Goal: Use online tool/utility: Utilize a website feature to perform a specific function

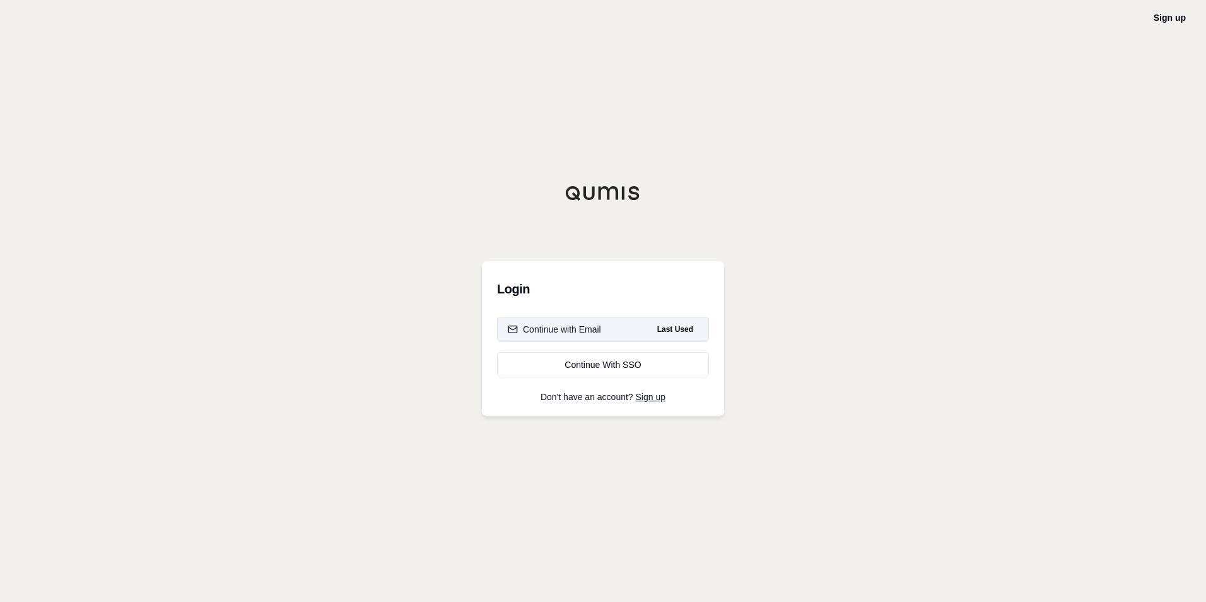
click at [543, 327] on div "Continue with Email" at bounding box center [554, 329] width 93 height 13
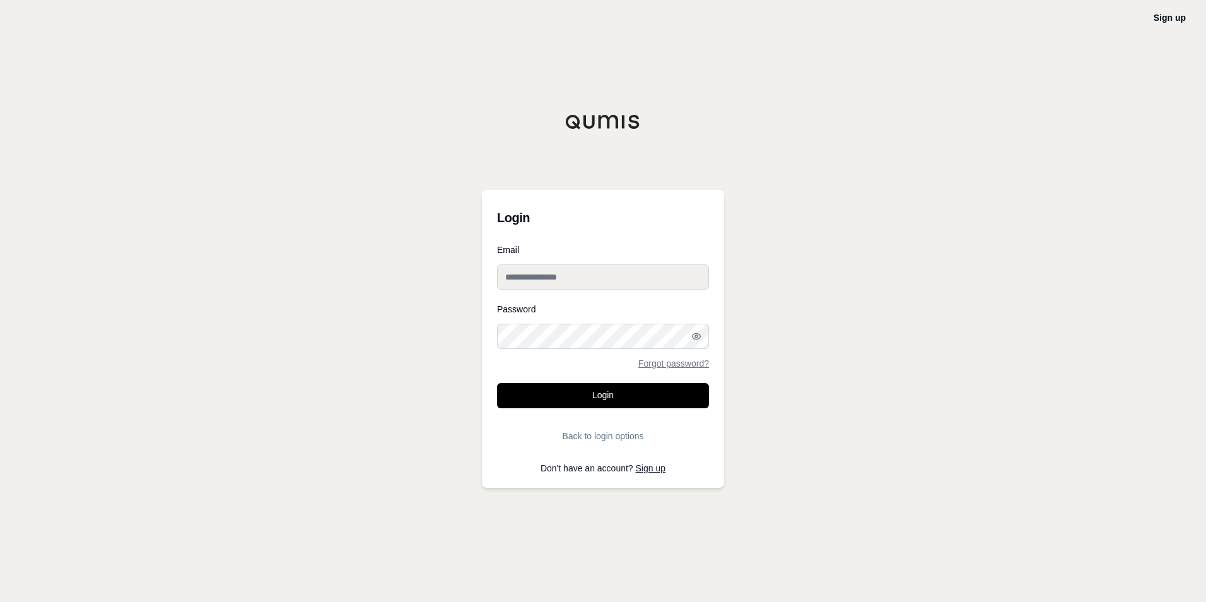
type input "**********"
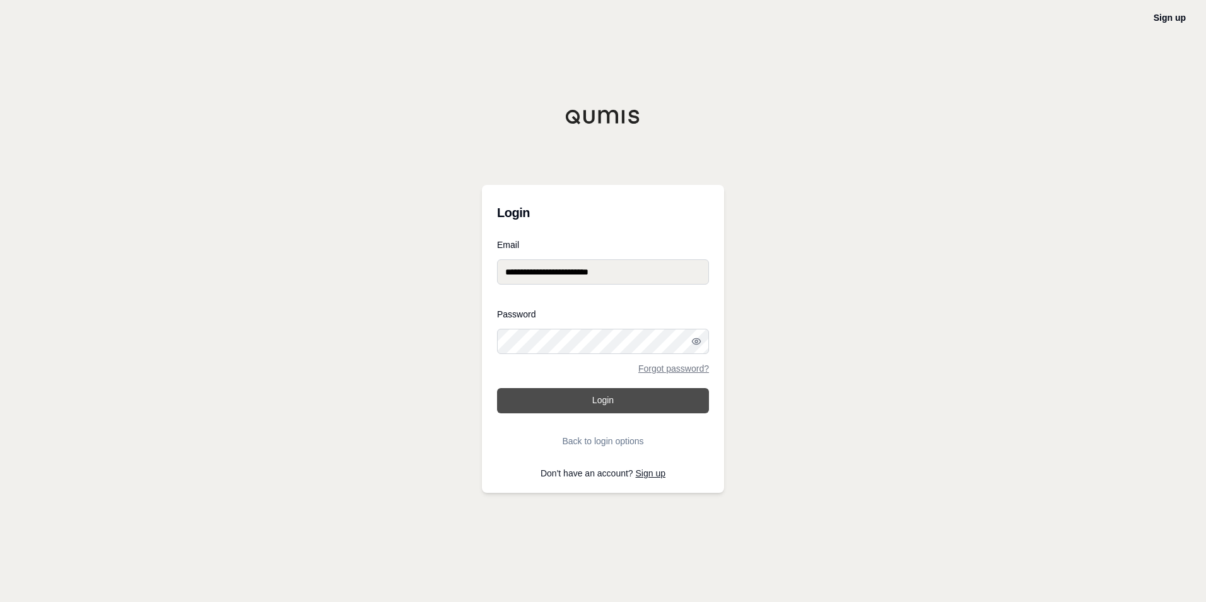
click at [578, 407] on button "Login" at bounding box center [603, 400] width 212 height 25
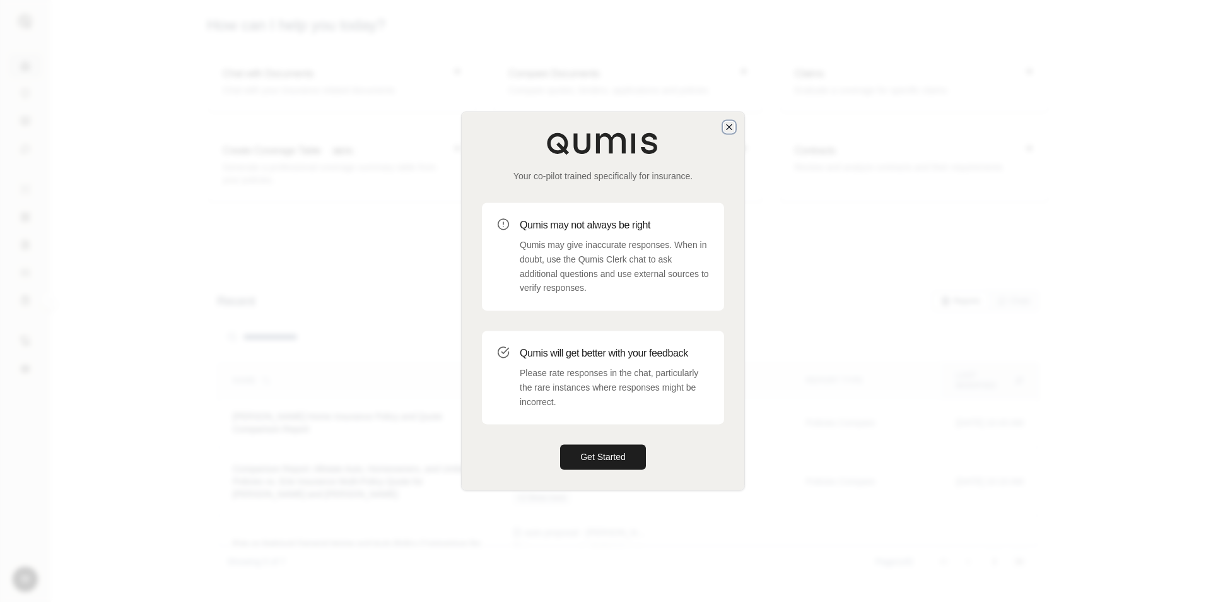
click at [729, 124] on icon "button" at bounding box center [729, 127] width 10 height 10
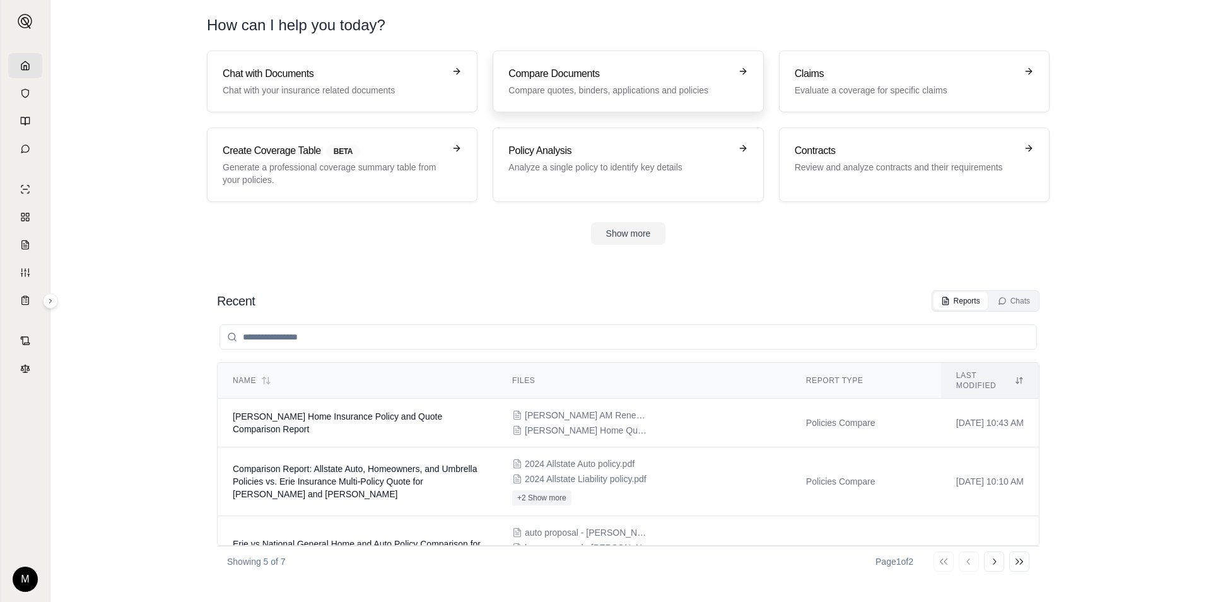
click at [579, 85] on p "Compare quotes, binders, applications and policies" at bounding box center [618, 90] width 221 height 13
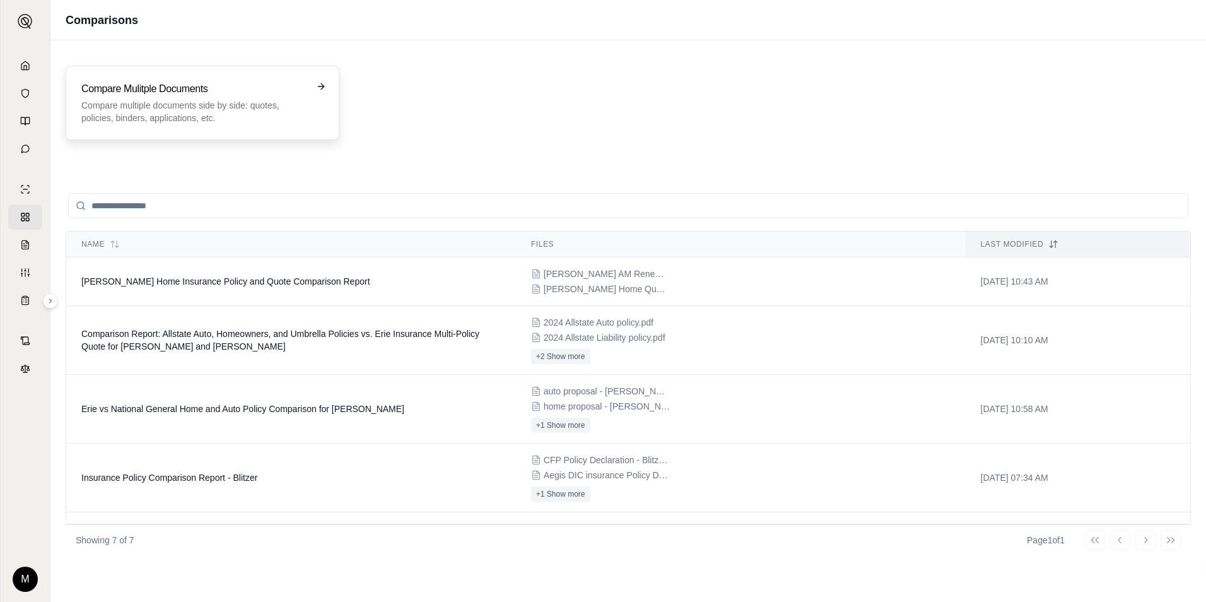
click at [181, 97] on div "Compare Mulitple Documents Compare multiple documents side by side: quotes, pol…" at bounding box center [193, 102] width 225 height 43
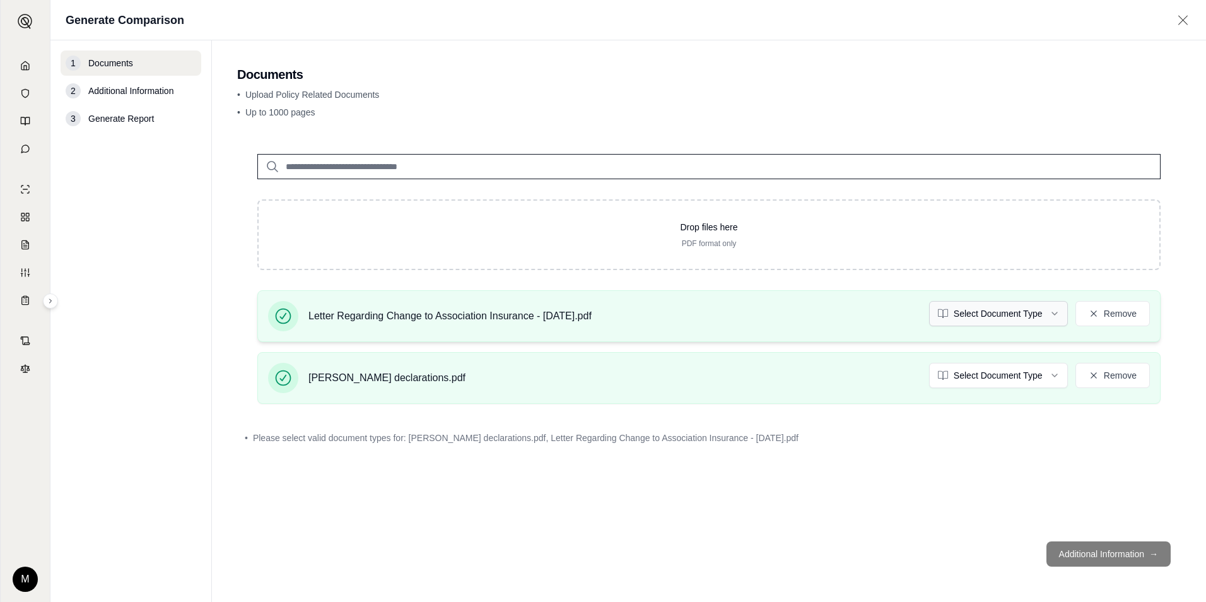
click at [1028, 313] on html "M Generate Comparison 1 Documents 2 Additional Information 3 Generate Report Do…" at bounding box center [603, 301] width 1206 height 602
click at [998, 374] on html "M Generate Comparison 1 Documents 2 Additional Information 3 Generate Report Do…" at bounding box center [603, 301] width 1206 height 602
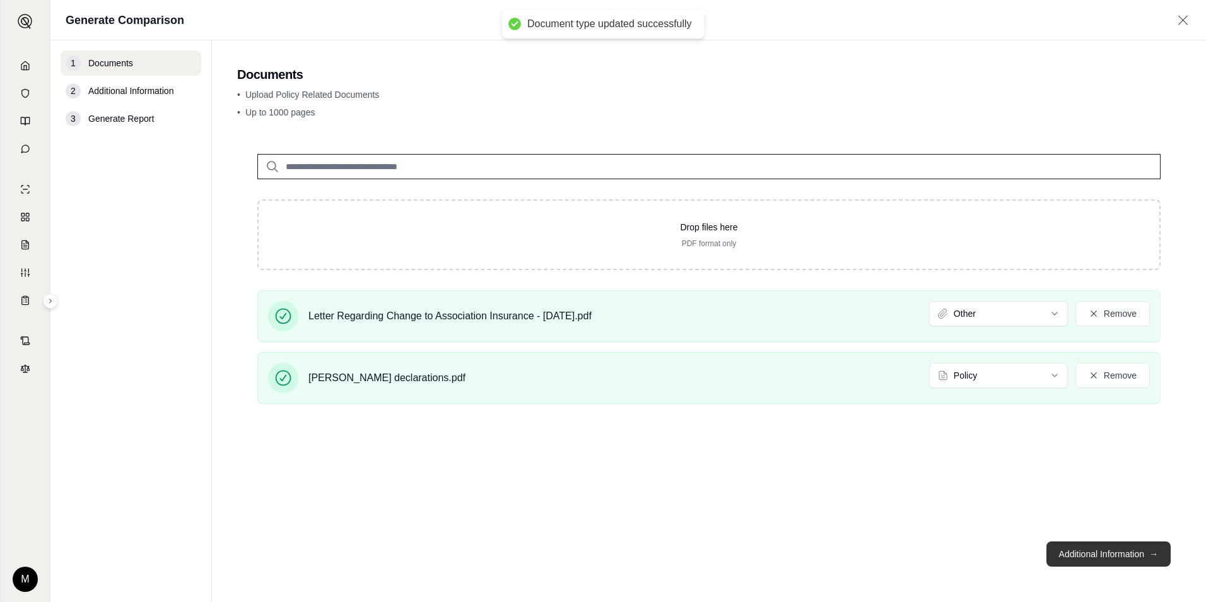
click at [1109, 557] on button "Additional Information →" at bounding box center [1108, 553] width 124 height 25
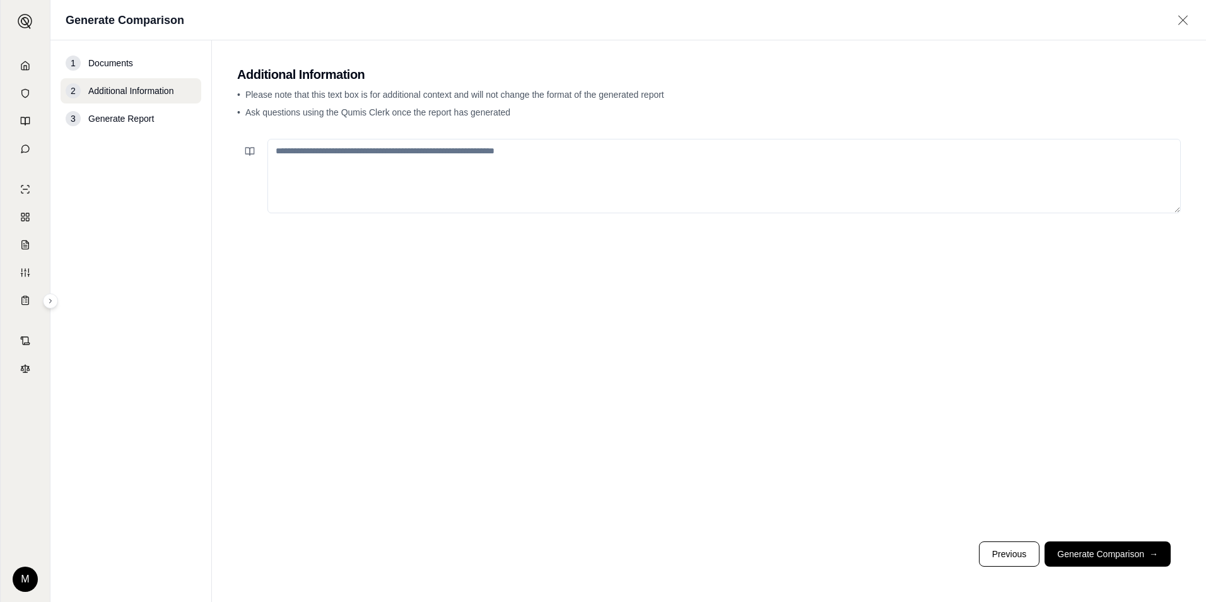
click at [399, 166] on textarea at bounding box center [723, 176] width 913 height 74
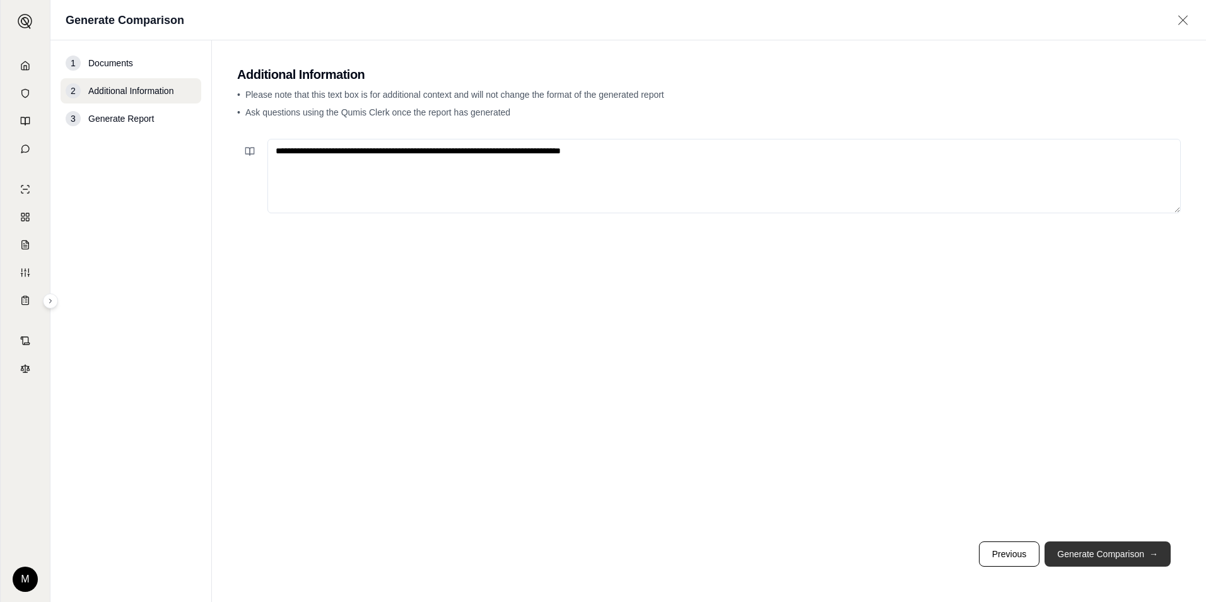
type textarea "**********"
click at [1088, 555] on button "Generate Comparison →" at bounding box center [1107, 553] width 126 height 25
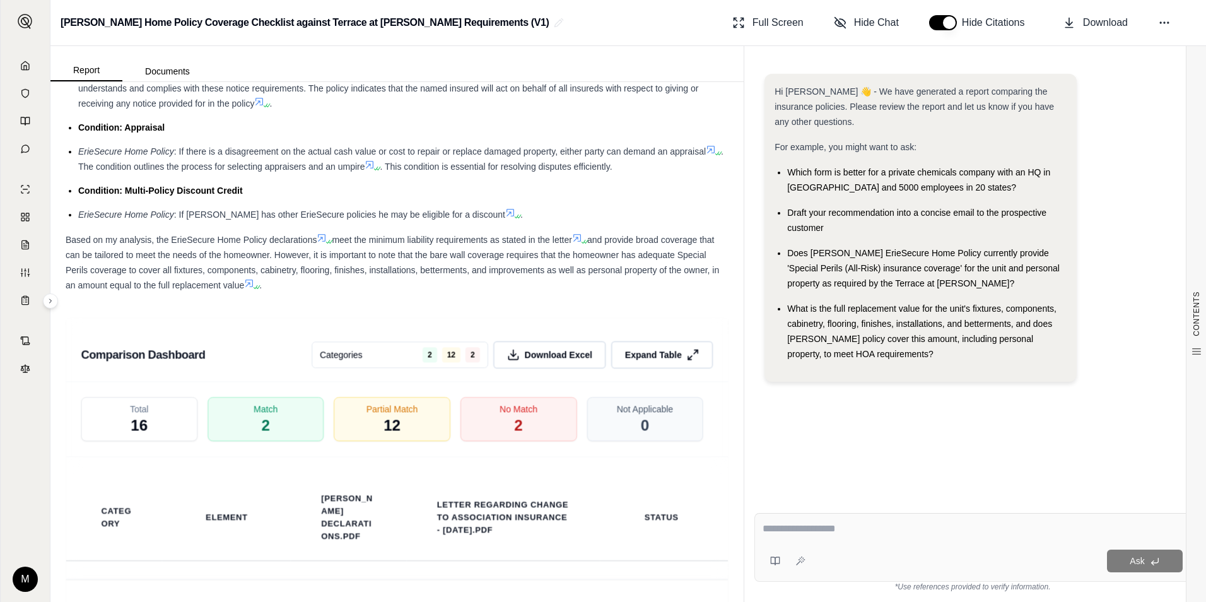
scroll to position [2207, 0]
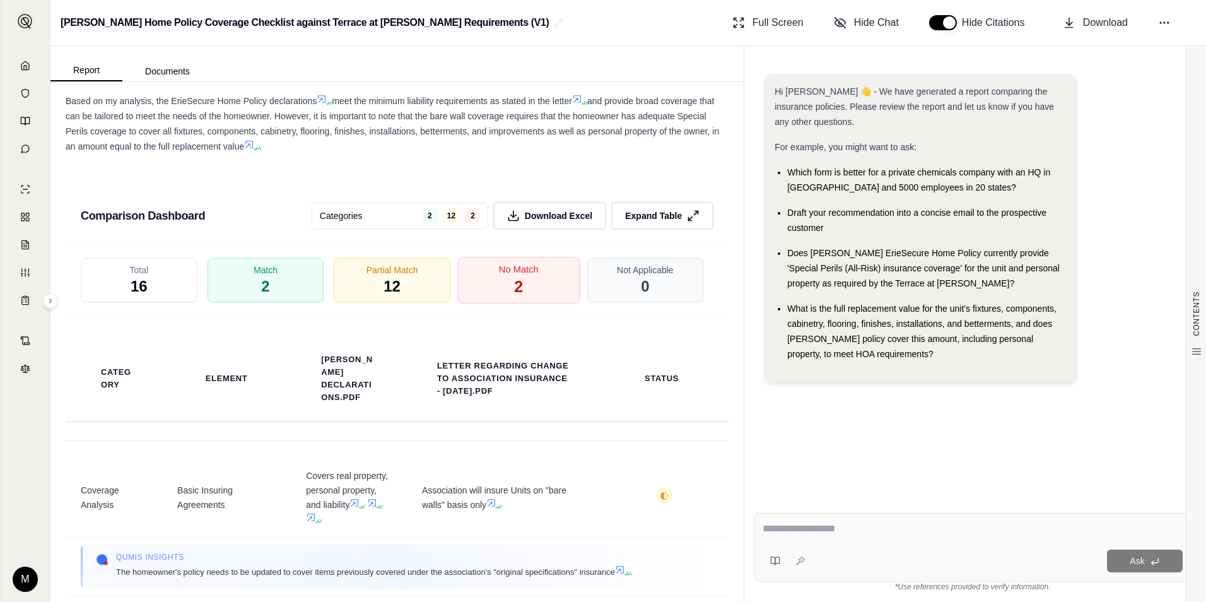
click at [514, 298] on span "2" at bounding box center [518, 286] width 9 height 21
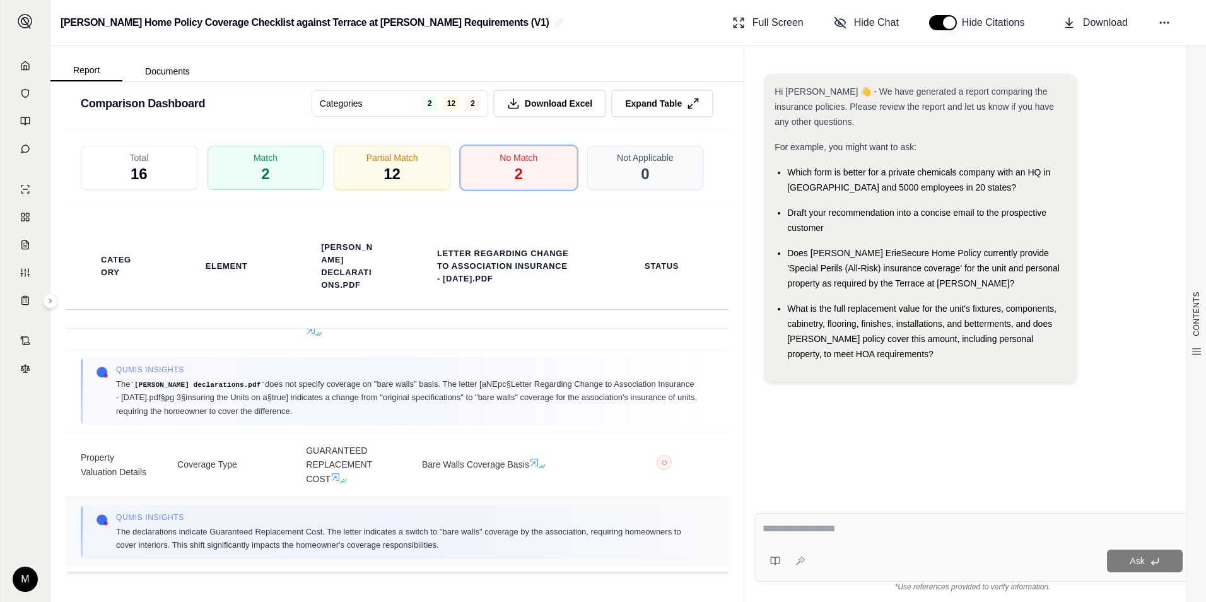
scroll to position [2365, 0]
click at [247, 158] on div "Match 2" at bounding box center [265, 168] width 122 height 47
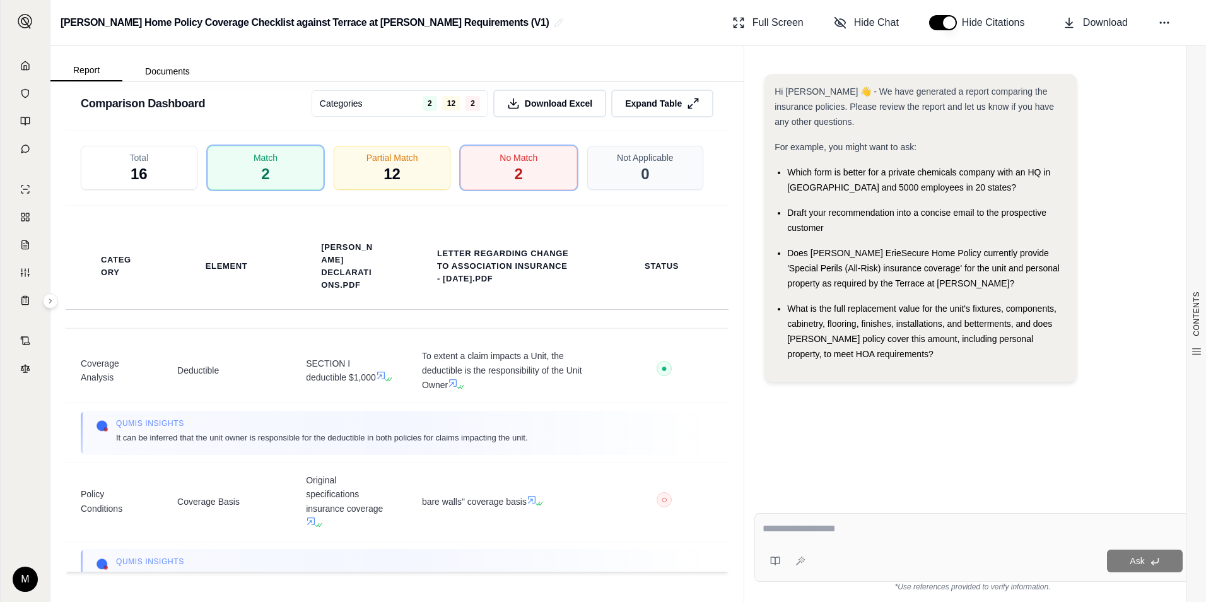
scroll to position [0, 0]
